Goal: Task Accomplishment & Management: Manage account settings

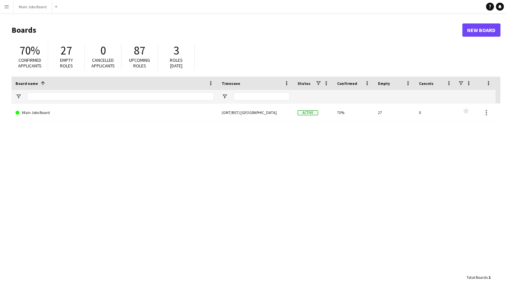
click at [6, 7] on app-icon "Menu" at bounding box center [6, 6] width 5 height 5
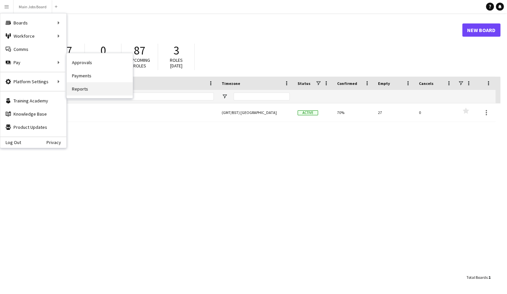
click at [82, 89] on link "Reports" at bounding box center [100, 88] width 66 height 13
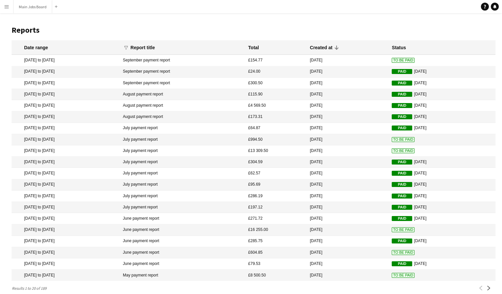
click at [391, 60] on span "To Be Paid" at bounding box center [402, 60] width 23 height 5
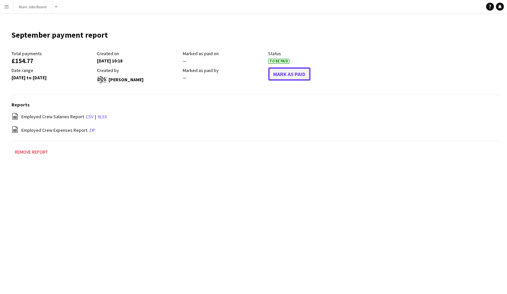
click at [302, 73] on button "Mark As Paid" at bounding box center [289, 73] width 42 height 13
click at [9, 8] on app-icon "Menu" at bounding box center [6, 6] width 5 height 5
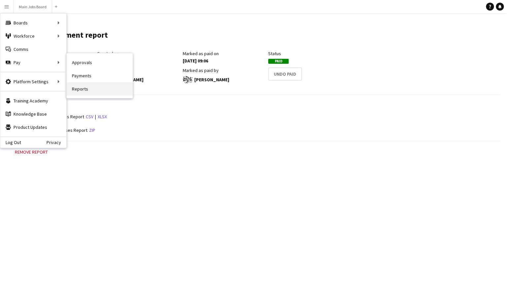
click at [80, 89] on link "Reports" at bounding box center [100, 88] width 66 height 13
